Goal: Transaction & Acquisition: Book appointment/travel/reservation

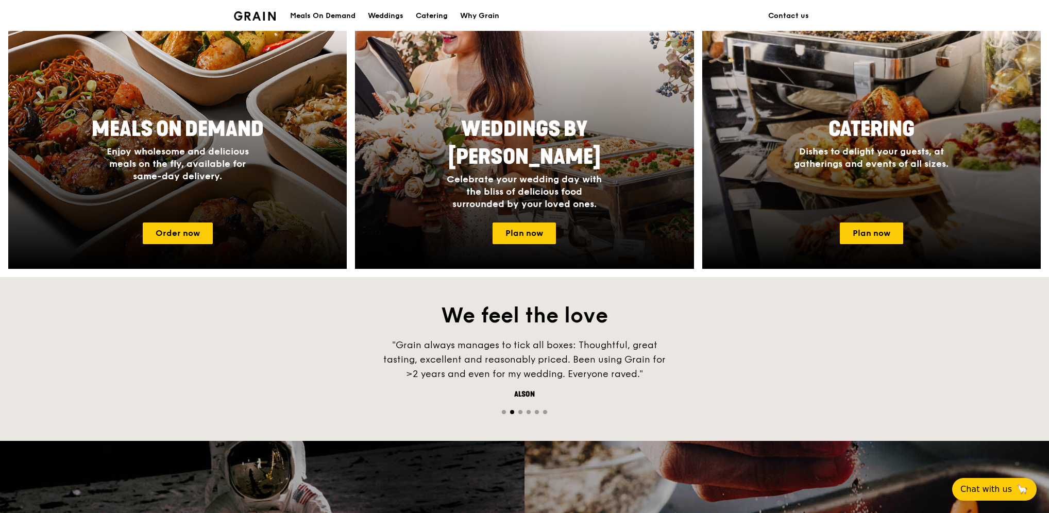
scroll to position [394, 0]
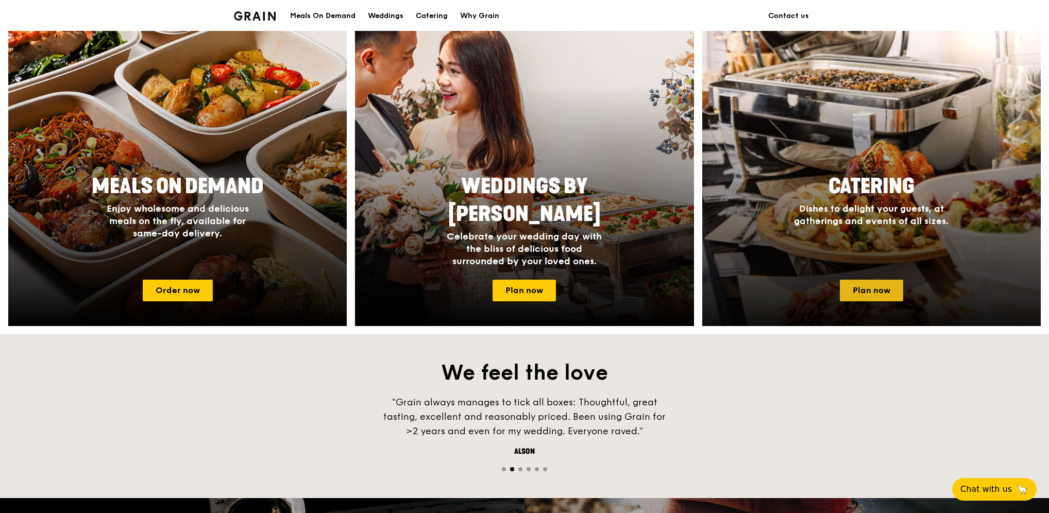
click at [847, 287] on link "Plan now" at bounding box center [871, 291] width 63 height 22
click at [864, 288] on link "Plan now" at bounding box center [871, 291] width 63 height 22
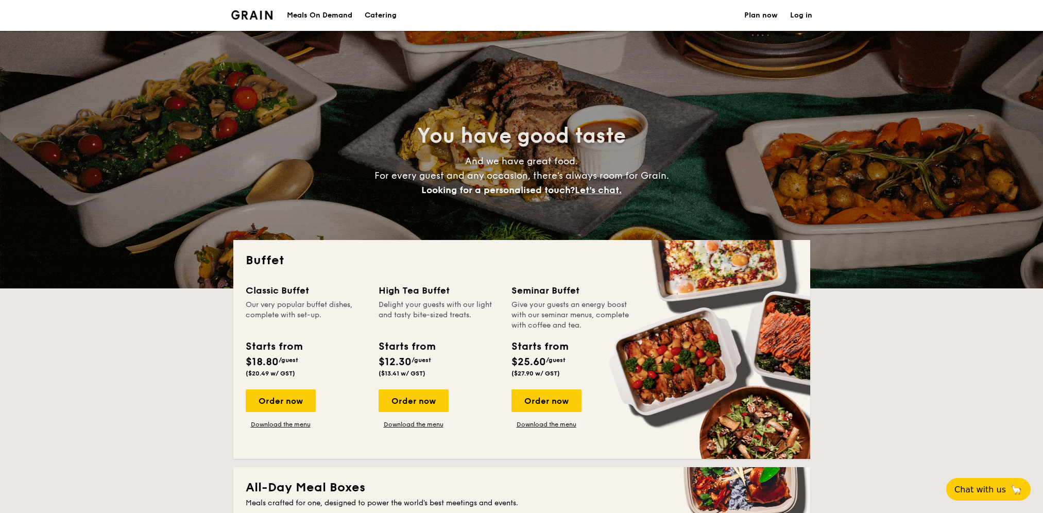
select select
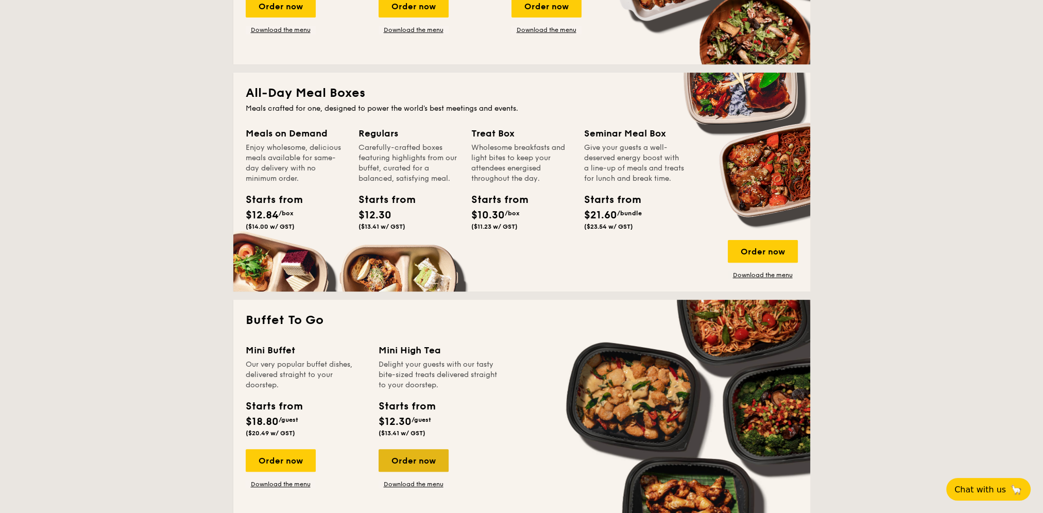
click at [412, 462] on div "Order now" at bounding box center [414, 460] width 70 height 23
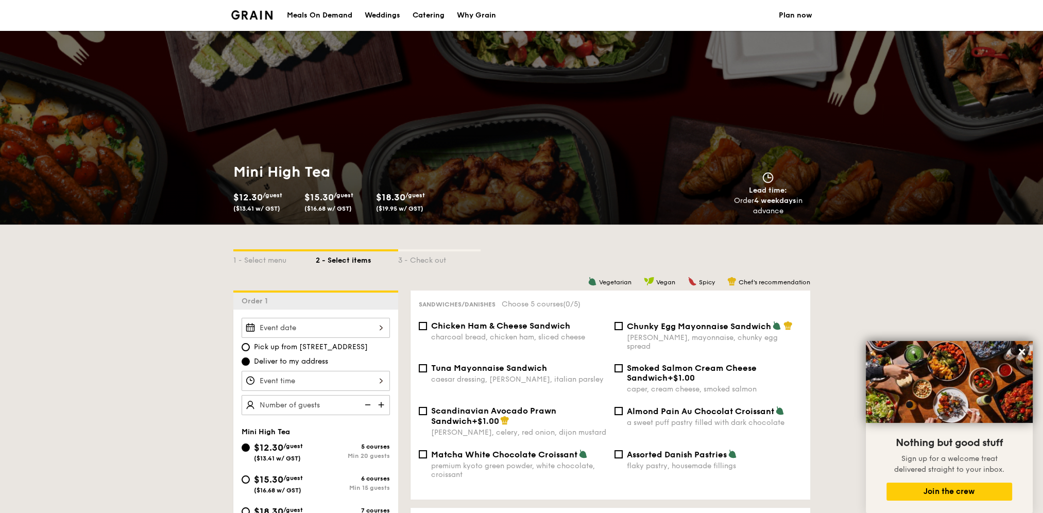
scroll to position [395, 0]
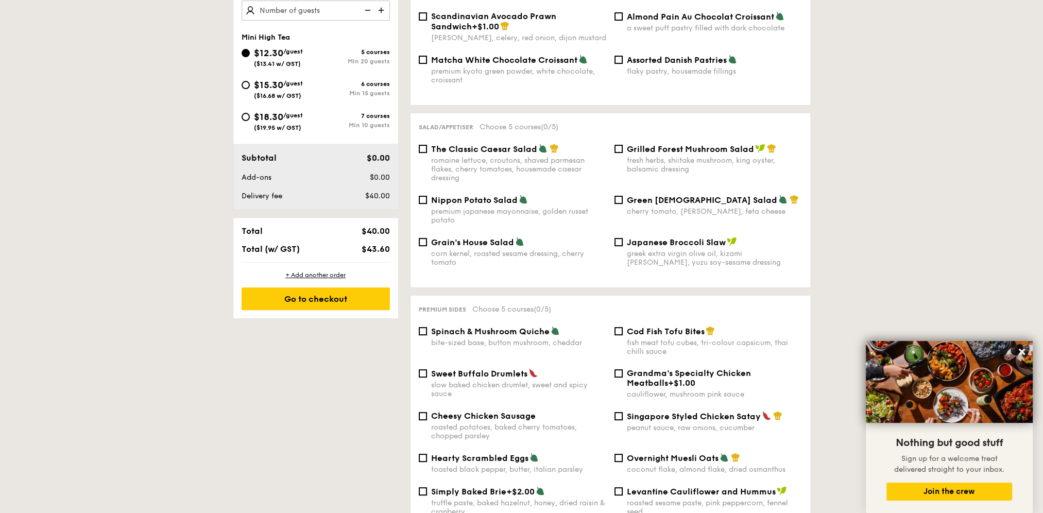
click at [291, 57] on div "$12.30 /guest ($13.41 w/ GST)" at bounding box center [278, 57] width 49 height 22
click at [250, 57] on input "$12.30 /guest ($13.41 w/ GST) 5 courses Min 20 guests" at bounding box center [246, 53] width 8 height 8
